Goal: Task Accomplishment & Management: Use online tool/utility

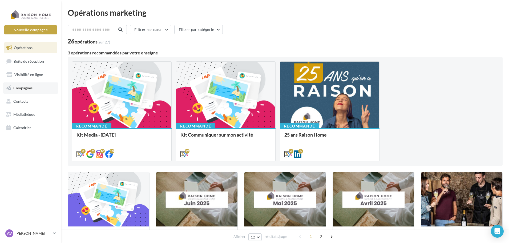
click at [34, 91] on link "Campagnes" at bounding box center [30, 87] width 55 height 11
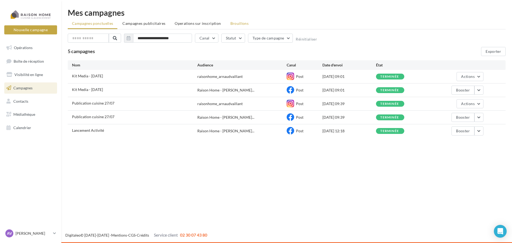
click at [237, 26] on li "Brouillons" at bounding box center [239, 24] width 27 height 10
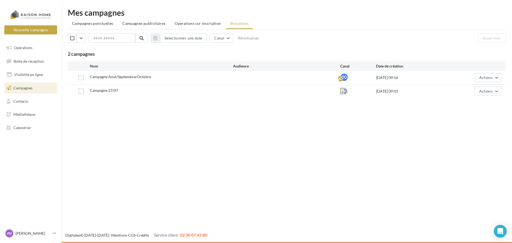
click at [153, 75] on div "Campagne Aout/Septembre/Octobre" at bounding box center [161, 77] width 143 height 7
click at [496, 78] on button "Actions" at bounding box center [488, 77] width 27 height 9
click at [495, 89] on button "Editer" at bounding box center [474, 90] width 53 height 14
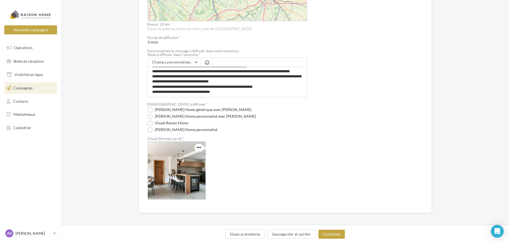
scroll to position [250, 0]
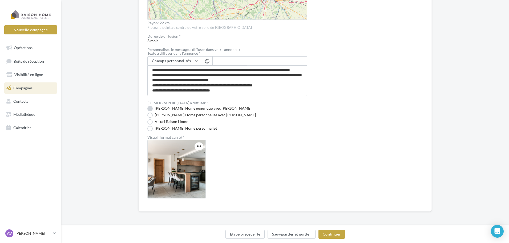
click at [151, 110] on label "Visuel Raison Home générique avec Nom" at bounding box center [199, 108] width 104 height 5
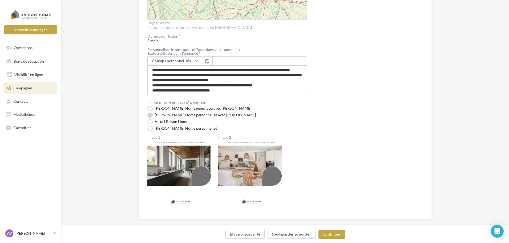
click at [148, 114] on label "Visuel Raison Home personnalisé avec Nom" at bounding box center [201, 115] width 109 height 5
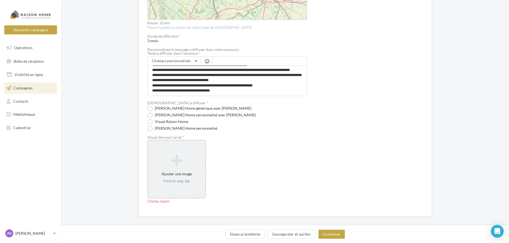
click at [178, 167] on div "Ajouter une image Format: png, jpg" at bounding box center [176, 169] width 57 height 34
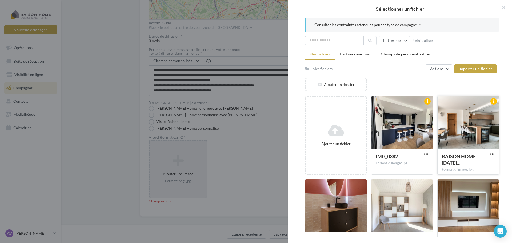
click at [467, 126] on div at bounding box center [467, 122] width 61 height 53
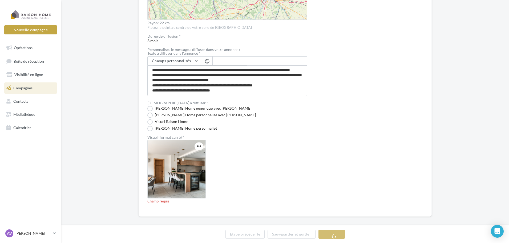
click at [264, 158] on div "Visuel (format carré) *" at bounding box center [227, 166] width 160 height 63
click at [199, 147] on span "button" at bounding box center [199, 146] width 5 height 5
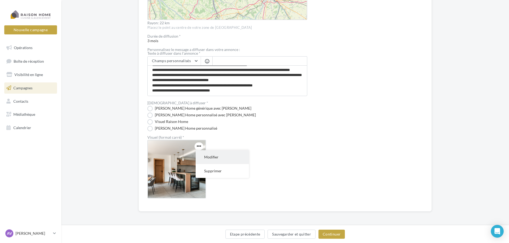
click at [216, 159] on button "Modifier" at bounding box center [222, 157] width 53 height 14
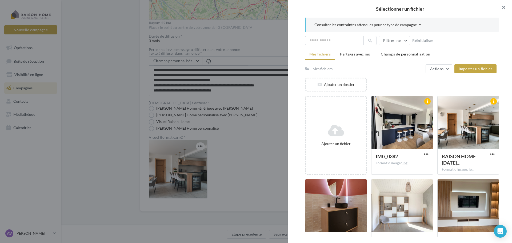
click at [506, 9] on button "button" at bounding box center [501, 8] width 21 height 16
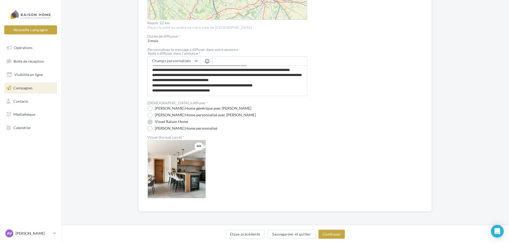
click at [166, 123] on label "Visuel Raison Home" at bounding box center [167, 121] width 41 height 5
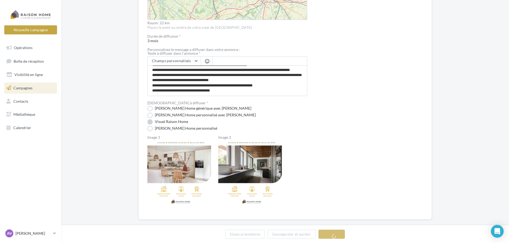
scroll to position [196, 0]
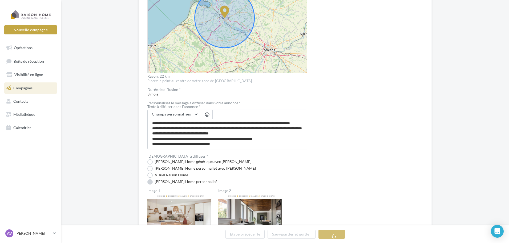
click at [159, 181] on div "Budget * *** Le budget sélectionné ci-dessus correspond au budget total sur 3 m…" at bounding box center [227, 66] width 160 height 396
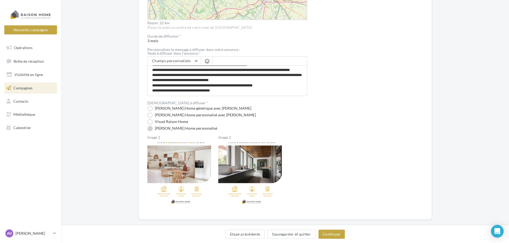
click at [160, 128] on label "Visuel Raison Home personnalisé" at bounding box center [182, 128] width 70 height 5
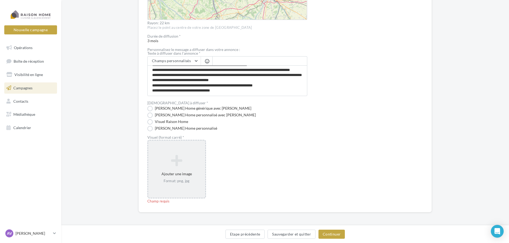
click at [179, 155] on icon at bounding box center [176, 160] width 53 height 13
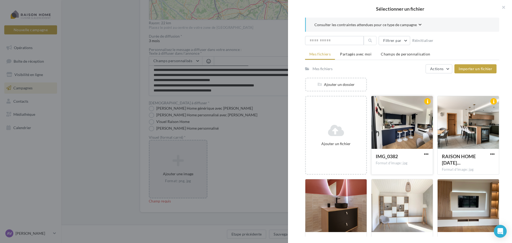
click at [418, 118] on div at bounding box center [401, 122] width 61 height 53
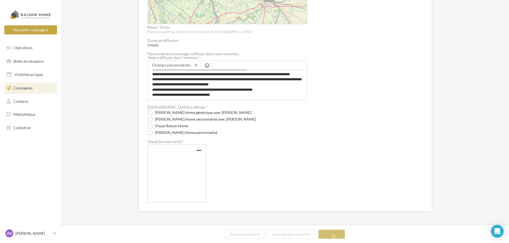
scroll to position [245, 0]
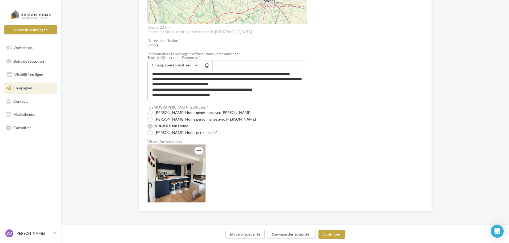
click at [163, 127] on label "Visuel Raison Home" at bounding box center [167, 125] width 41 height 5
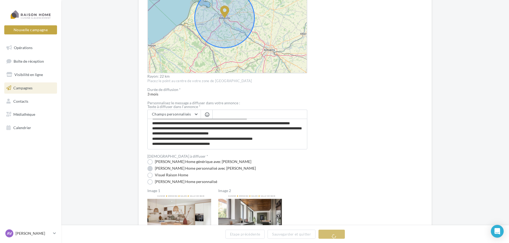
scroll to position [250, 0]
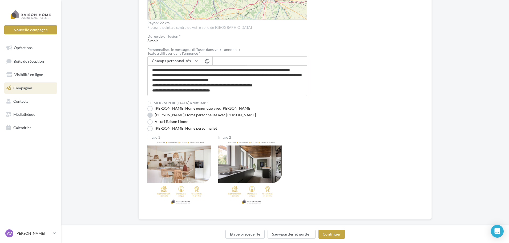
click at [166, 113] on label "Visuel Raison Home personnalisé avec Nom" at bounding box center [201, 115] width 109 height 5
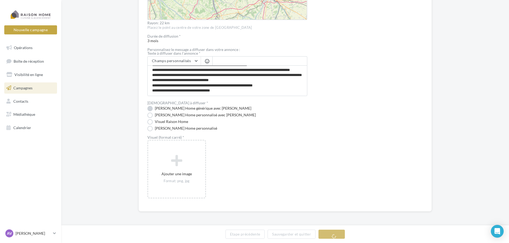
click at [167, 109] on label "Visuel Raison Home générique avec Nom" at bounding box center [199, 108] width 104 height 5
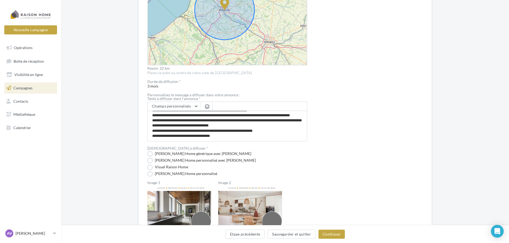
scroll to position [231, 0]
